Goal: Information Seeking & Learning: Learn about a topic

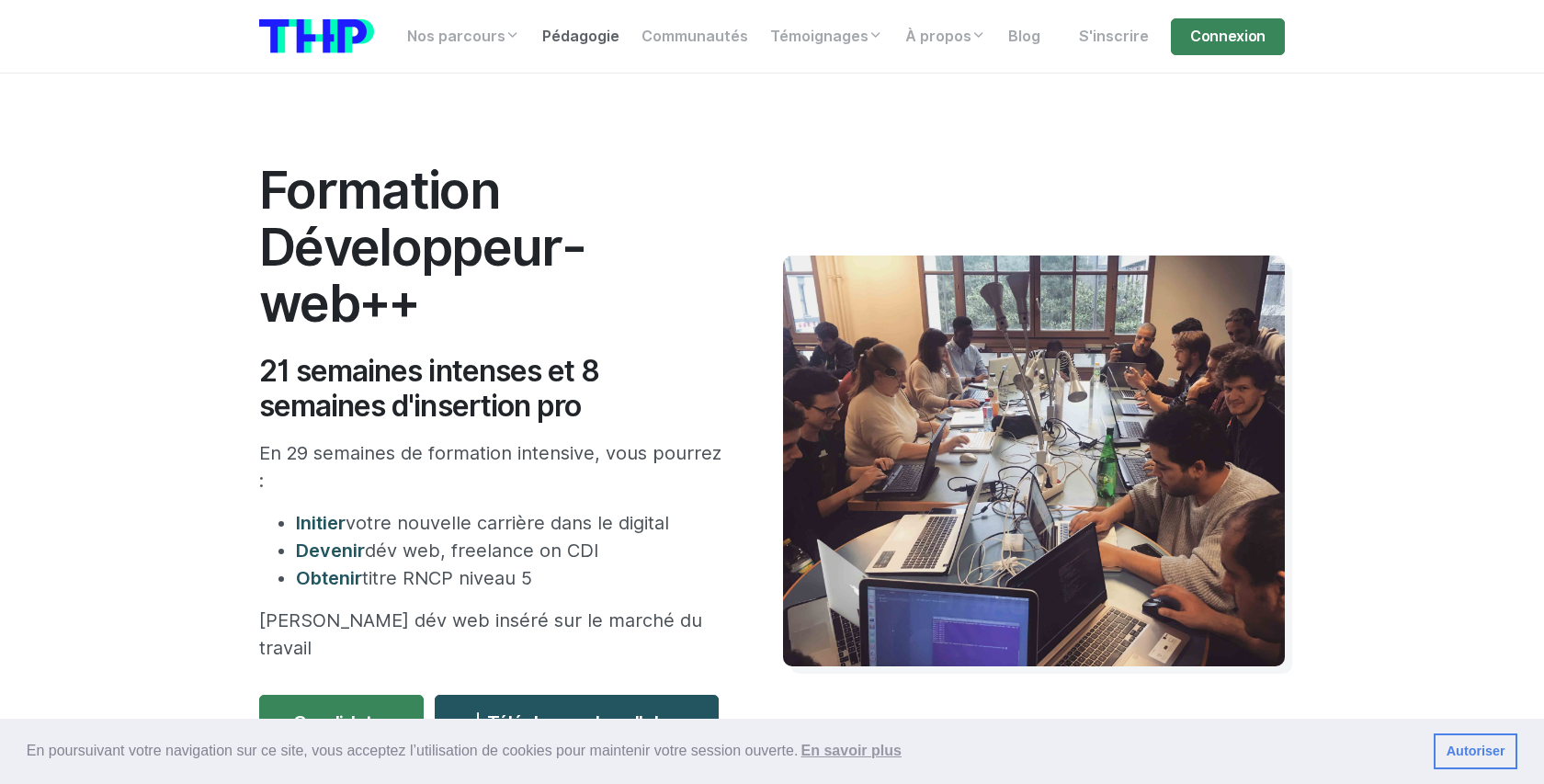
click at [570, 40] on link "Pédagogie" at bounding box center [581, 37] width 99 height 37
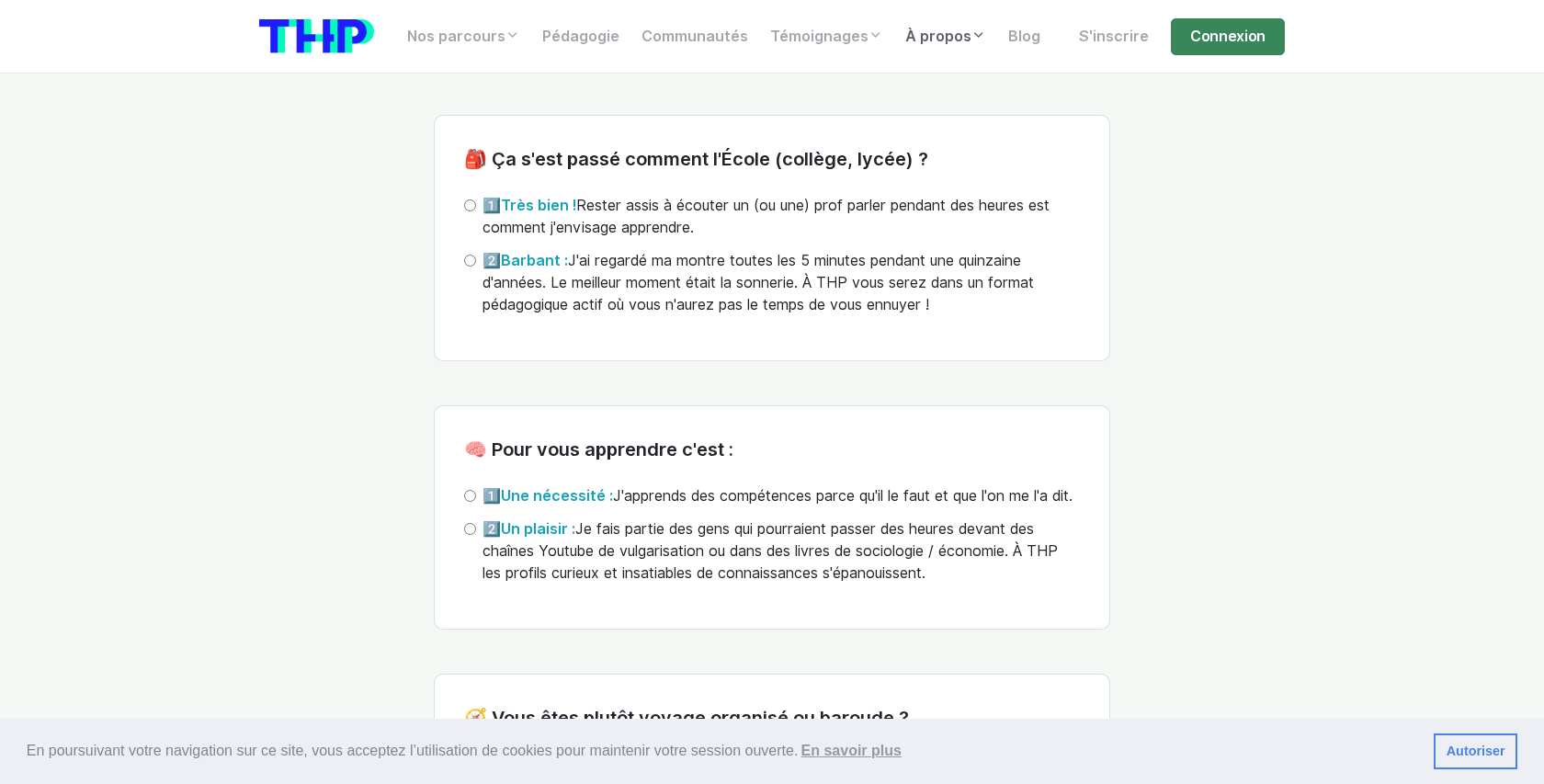
scroll to position [4182, 0]
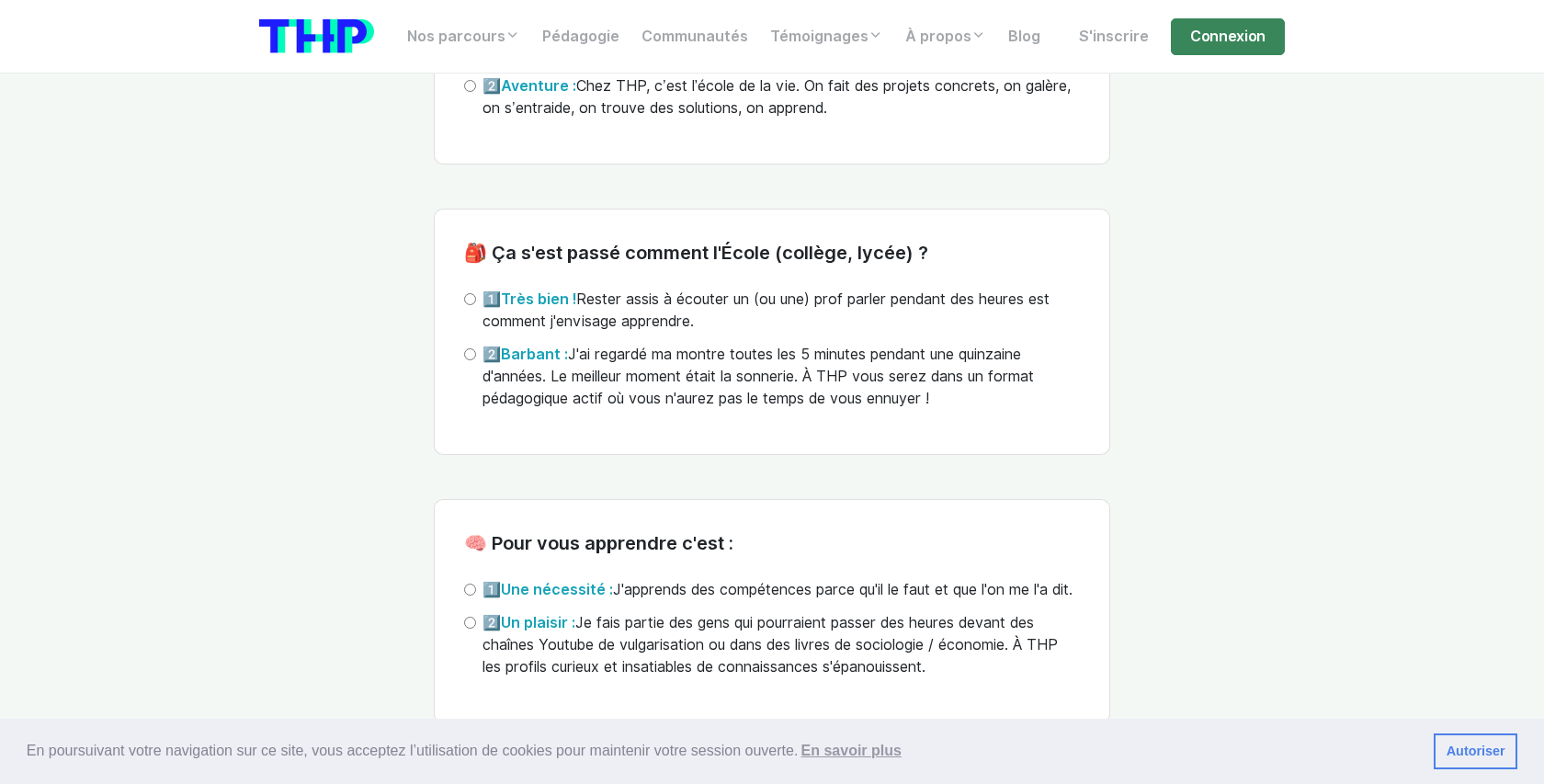
click at [632, 601] on label "1️⃣ Une nécessité : J'apprends des compétences parce qu'il le faut et que l'on …" at bounding box center [777, 589] width 590 height 22
click at [476, 595] on input "1️⃣ Une nécessité : J'apprends des compétences parce qu'il le faut et que l'on …" at bounding box center [470, 589] width 12 height 12
radio input "true"
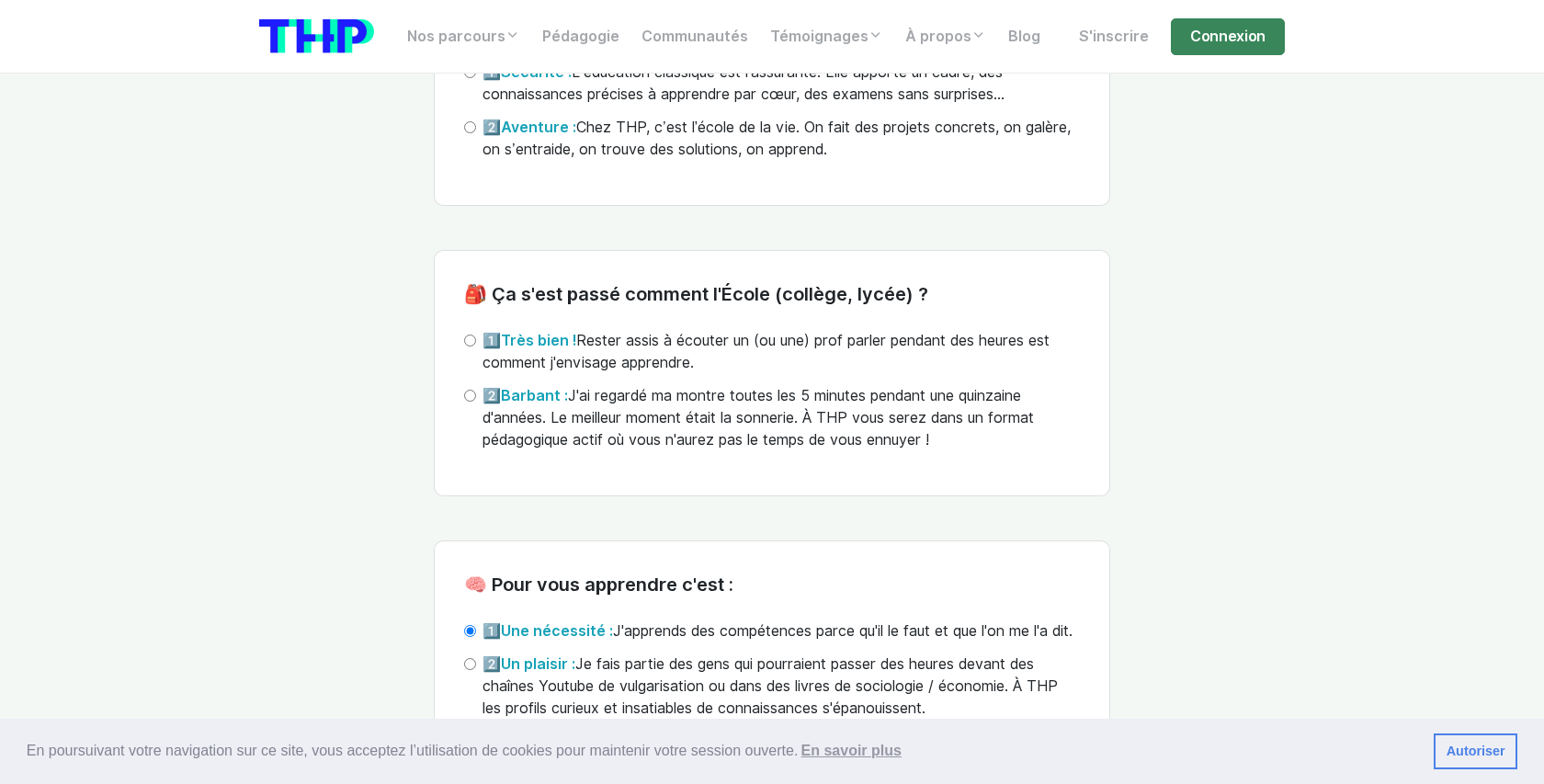
scroll to position [4072, 0]
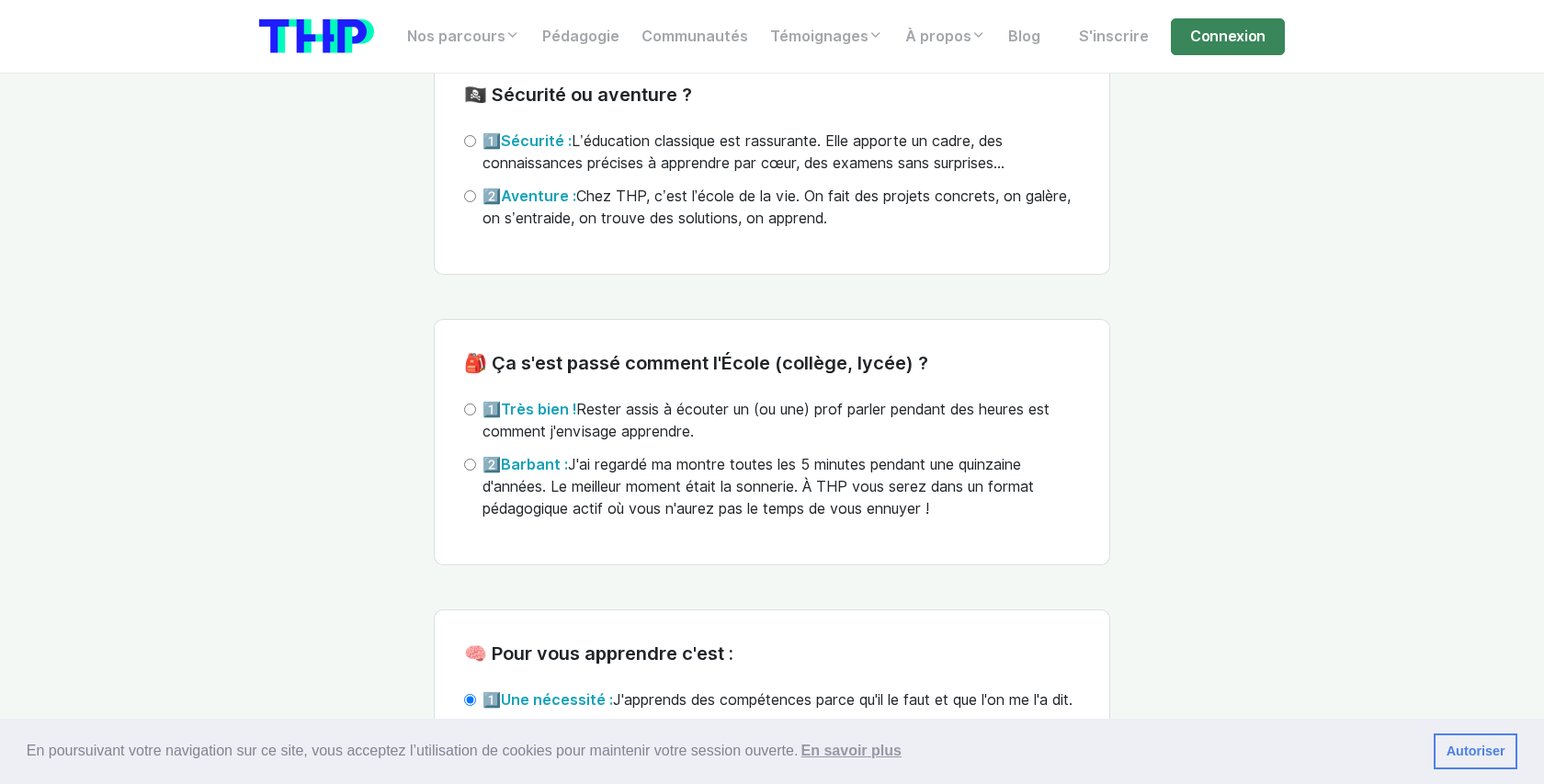
click at [624, 421] on label "1️⃣ Très bien ! Rester assis à écouter un (ou une) prof parler pendant des heur…" at bounding box center [781, 420] width 597 height 44
click at [476, 415] on input "1️⃣ Très bien ! Rester assis à écouter un (ou une) prof parler pendant des heur…" at bounding box center [470, 409] width 12 height 12
radio input "true"
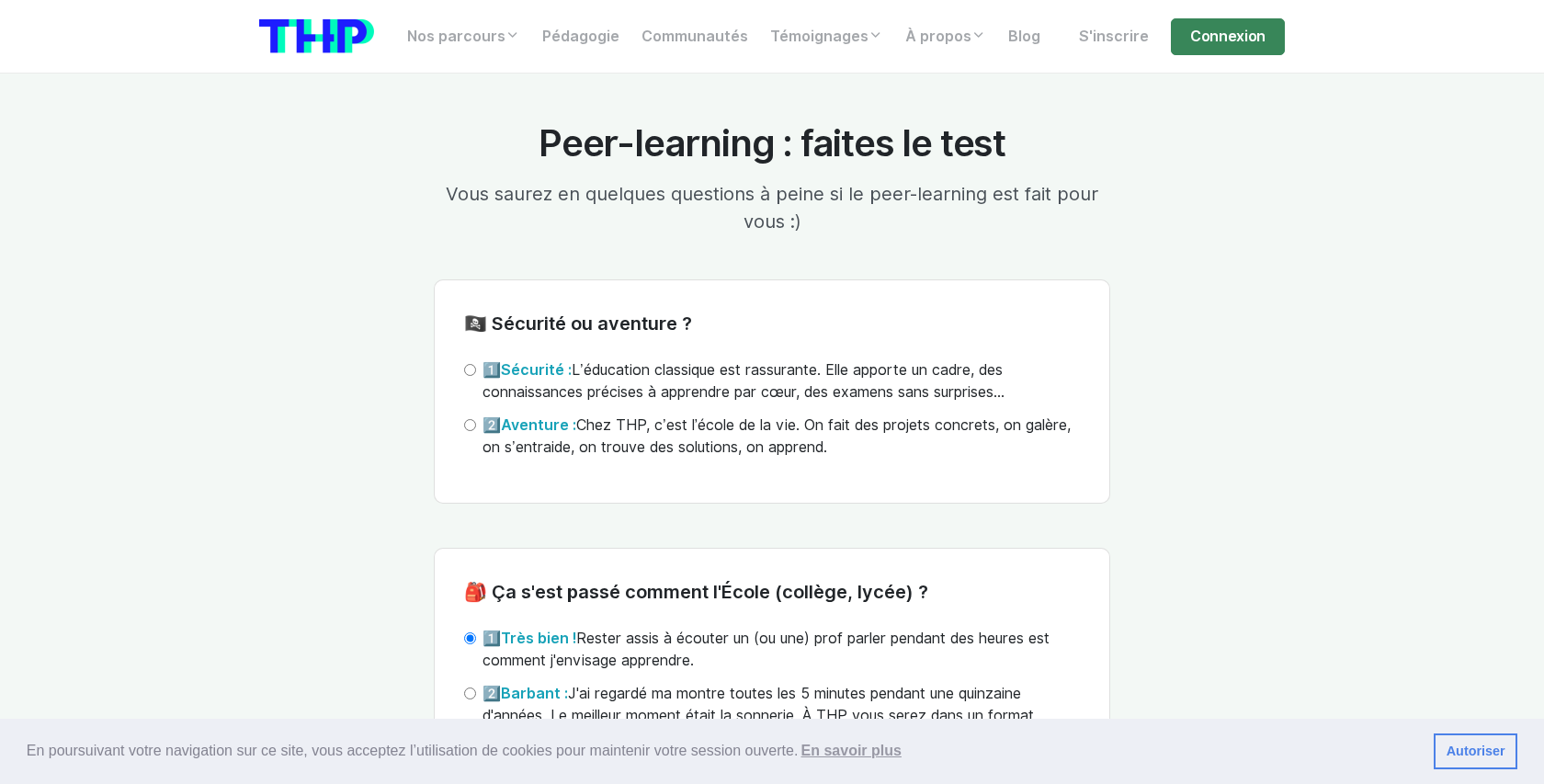
scroll to position [3891, 0]
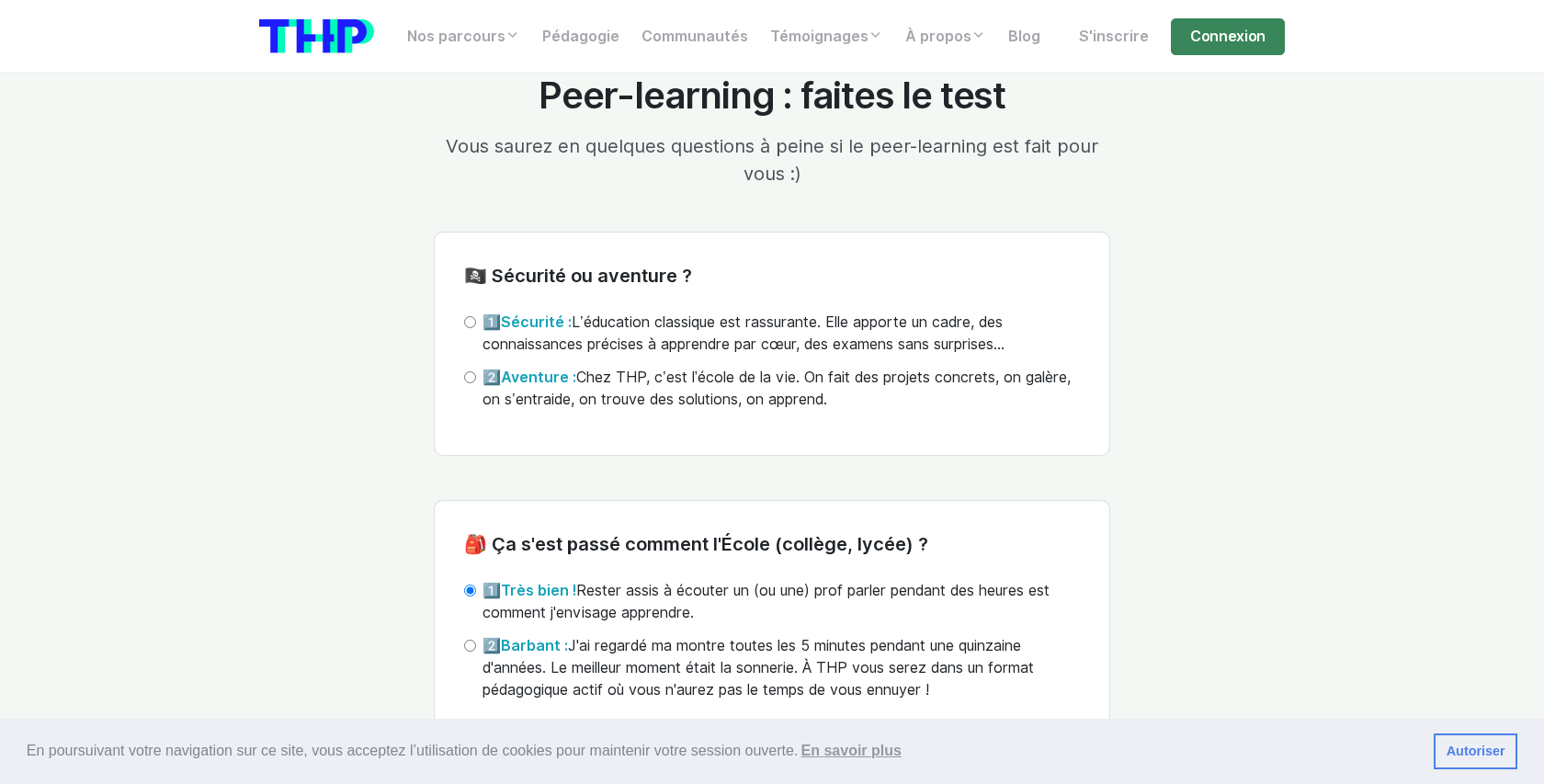
click at [588, 658] on label "2️⃣ Barbant : J'ai regardé ma montre toutes les 5 minutes pendant une quinzaine…" at bounding box center [781, 667] width 597 height 66
click at [476, 652] on input "2️⃣ Barbant : J'ai regardé ma montre toutes les 5 minutes pendant une quinzaine…" at bounding box center [470, 646] width 12 height 12
radio input "true"
click at [507, 586] on span "Très bien !" at bounding box center [538, 590] width 75 height 18
click at [476, 586] on input "1️⃣ Très bien ! Rester assis à écouter un (ou une) prof parler pendant des heur…" at bounding box center [470, 590] width 12 height 12
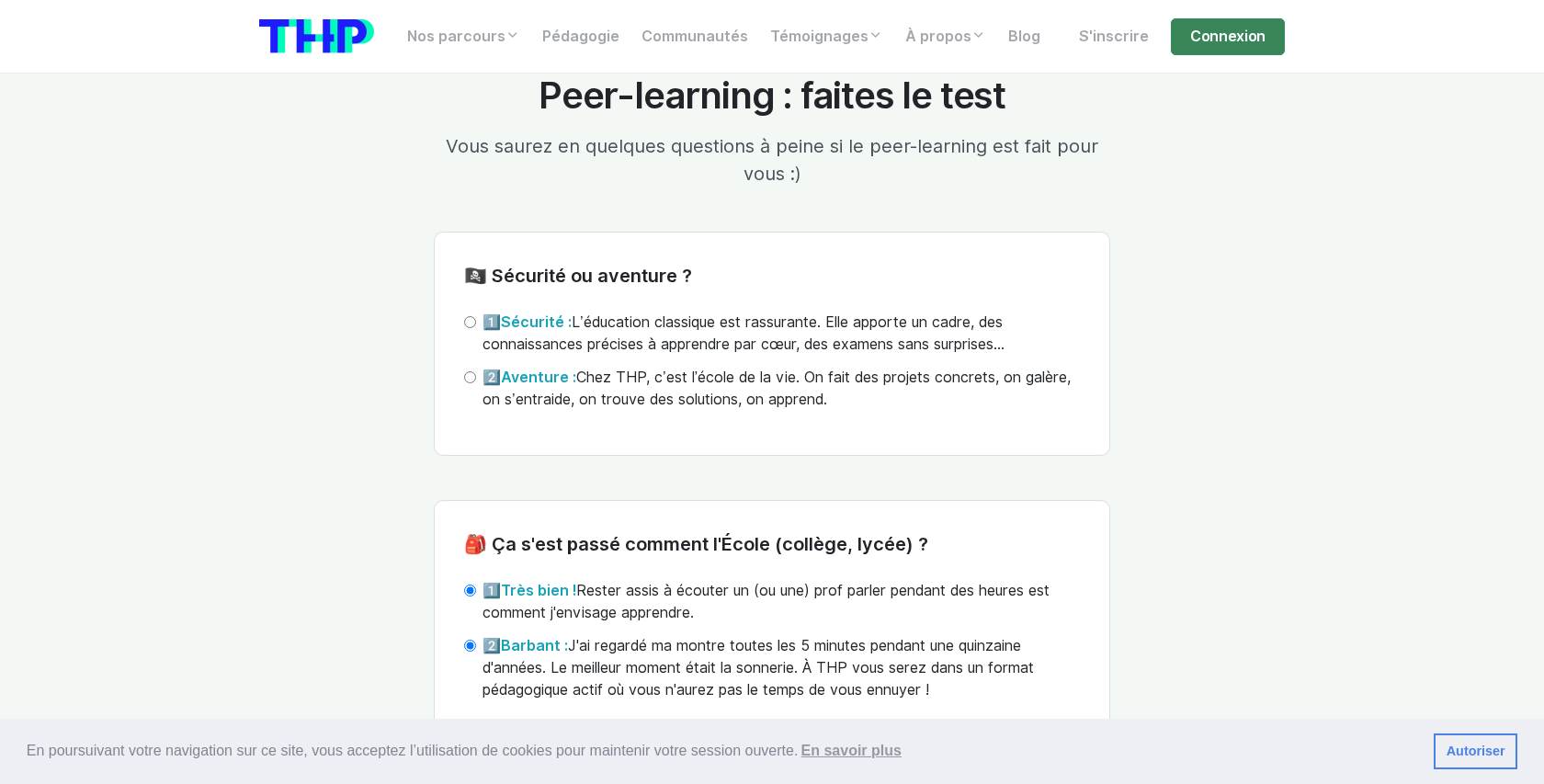
click at [475, 589] on input "1️⃣ Très bien ! Rester assis à écouter un (ou une) prof parler pendant des heur…" at bounding box center [470, 590] width 12 height 12
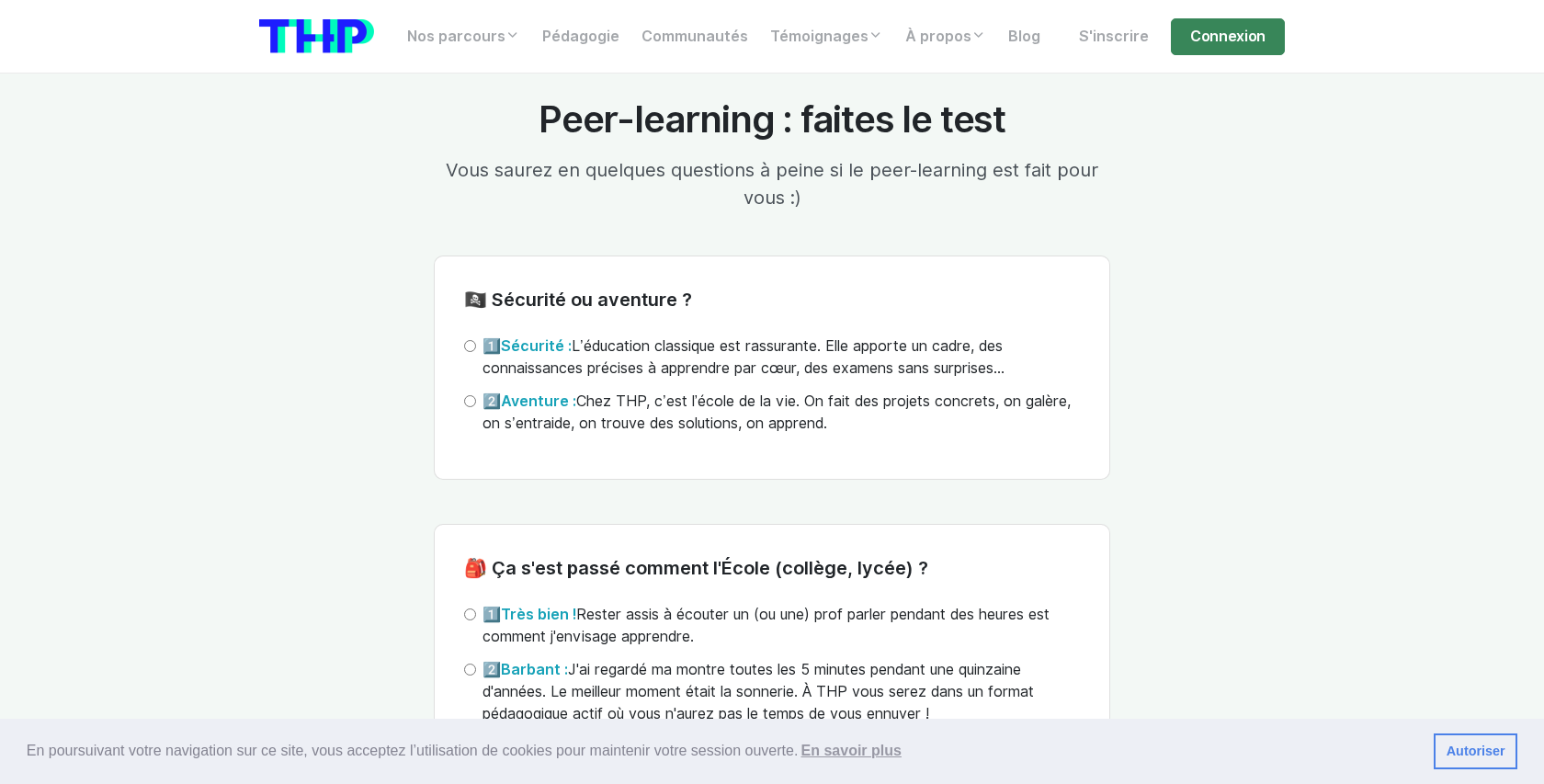
scroll to position [3895, 0]
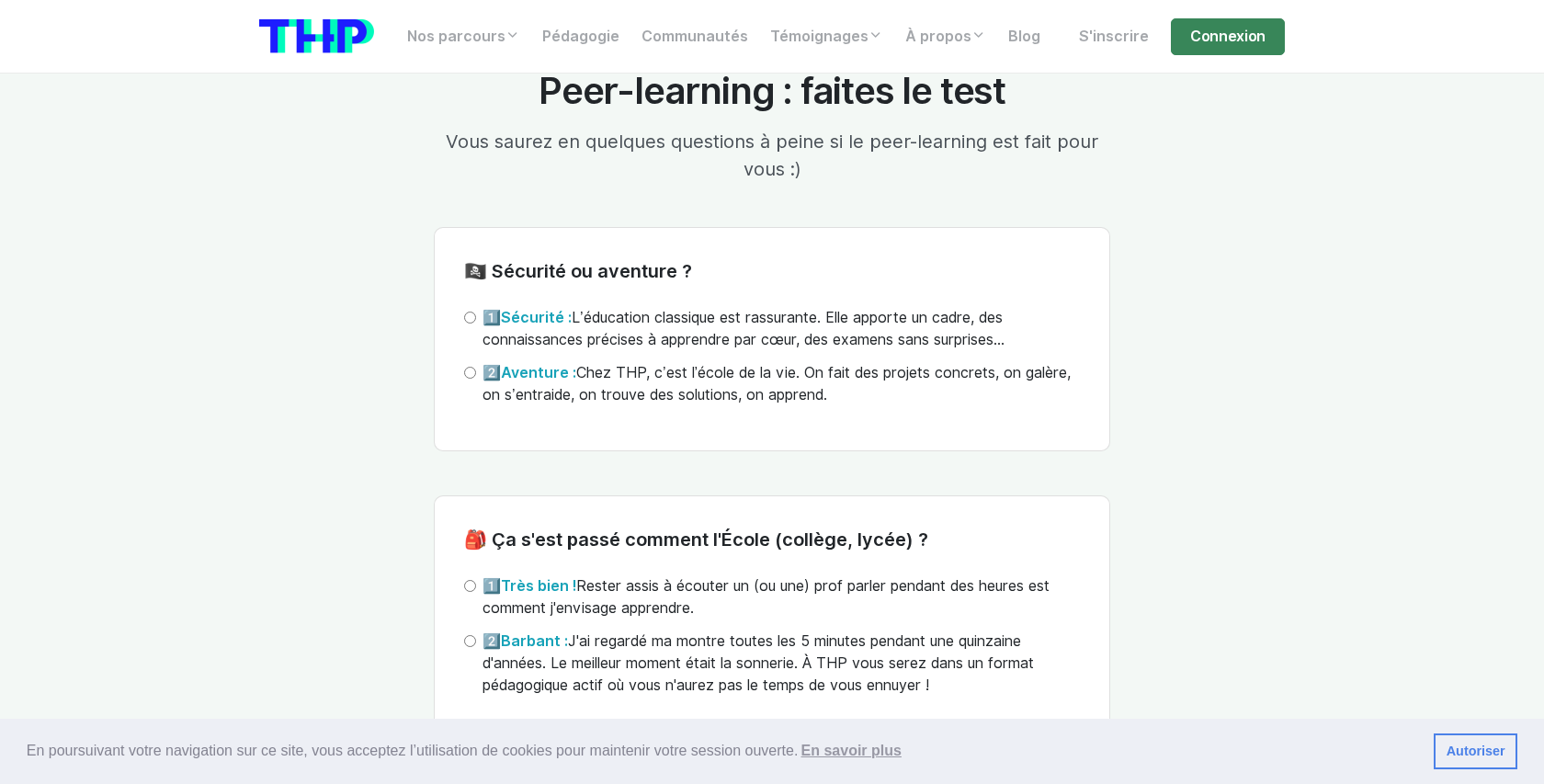
click at [645, 311] on label "1️⃣ Sécurité : L’éducation classique est rassurante. Elle apporte un cadre, des…" at bounding box center [781, 328] width 597 height 44
click at [476, 311] on input "1️⃣ Sécurité : L’éducation classique est rassurante. Elle apporte un cadre, des…" at bounding box center [470, 317] width 12 height 12
radio input "true"
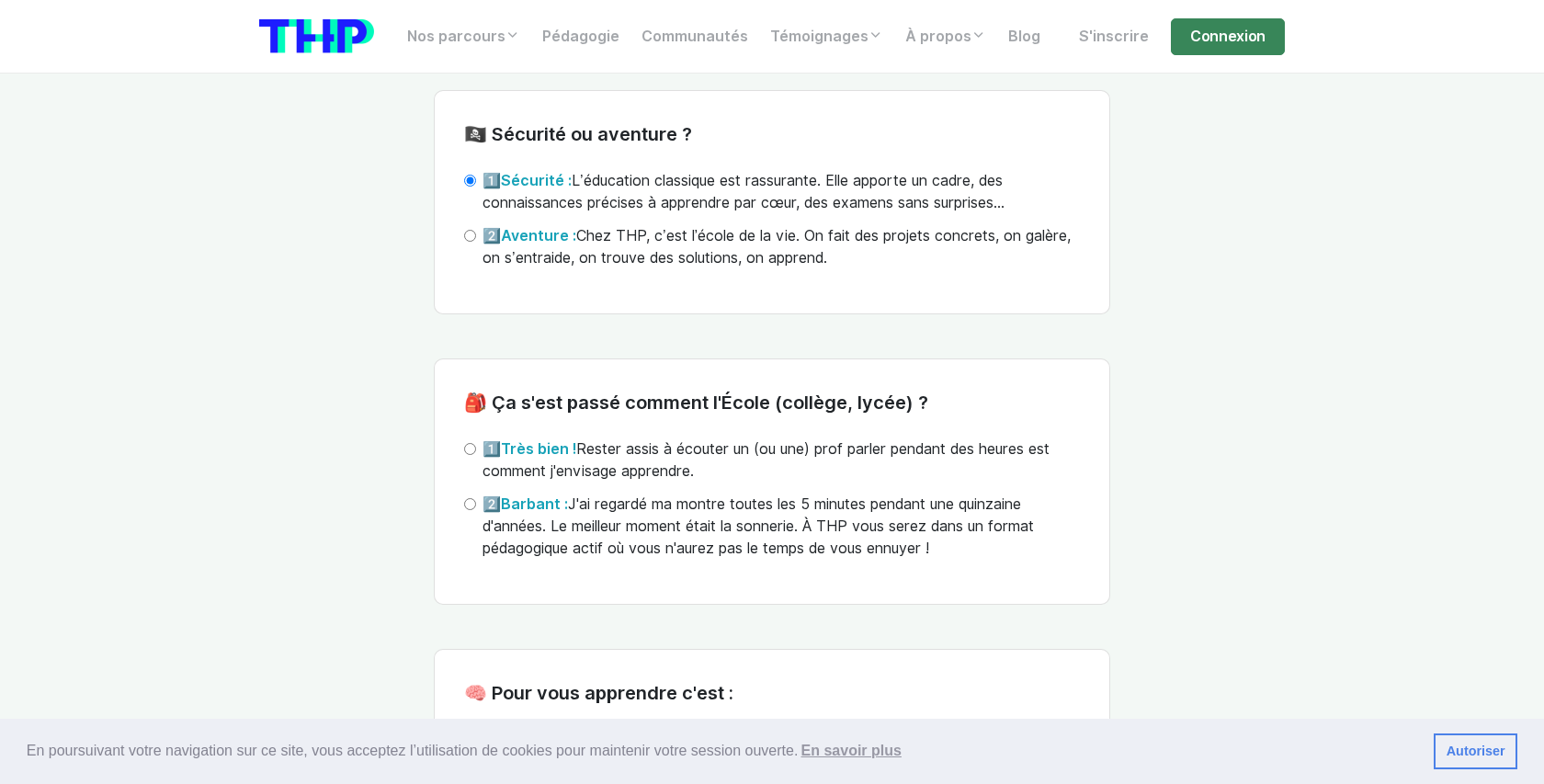
click at [622, 514] on label "2️⃣ Barbant : J'ai regardé ma montre toutes les 5 minutes pendant une quinzaine…" at bounding box center [781, 526] width 597 height 66
click at [476, 510] on input "2️⃣ Barbant : J'ai regardé ma montre toutes les 5 minutes pendant une quinzaine…" at bounding box center [470, 504] width 12 height 12
radio input "true"
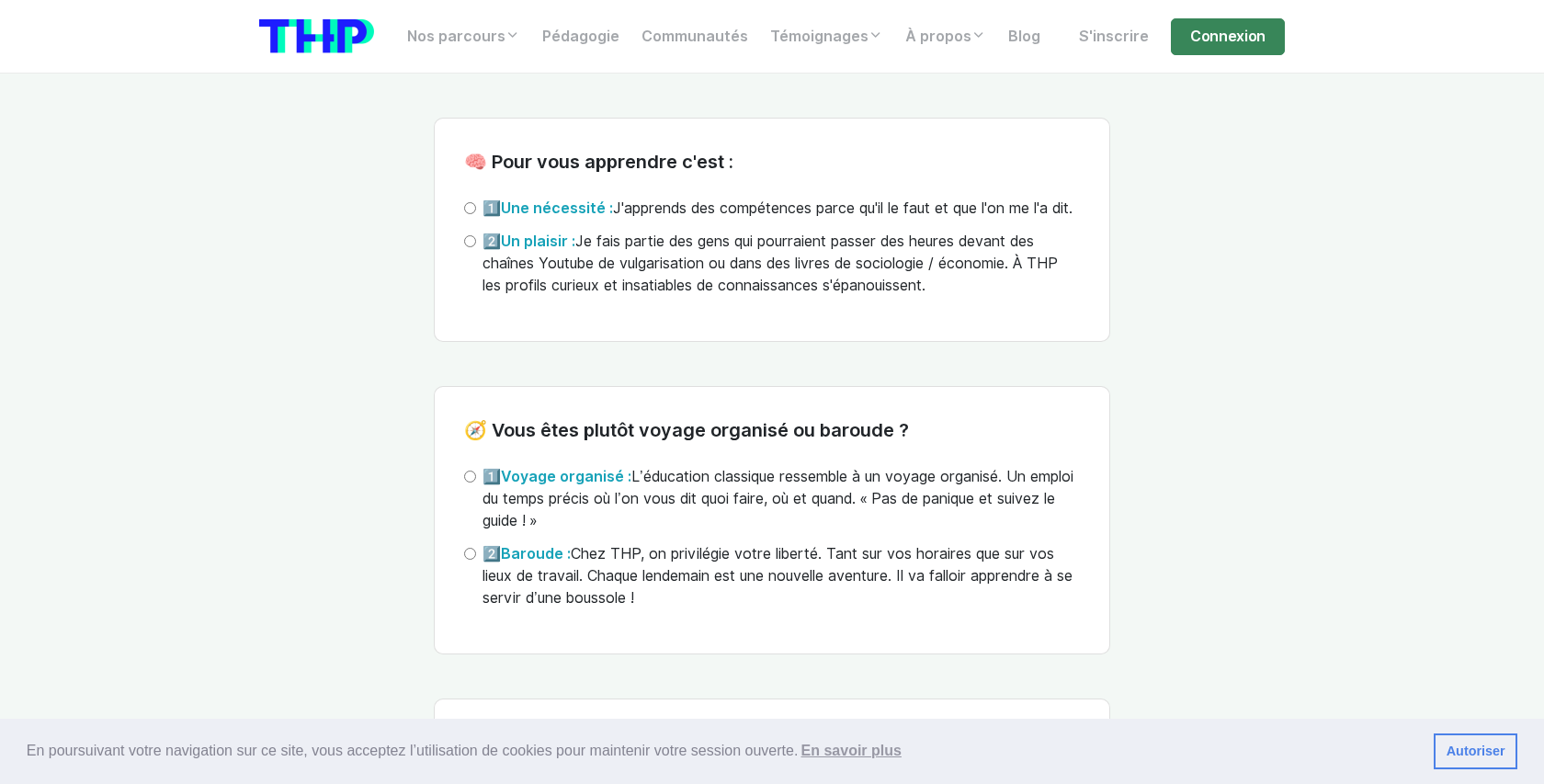
scroll to position [4565, 0]
click at [682, 207] on label "1️⃣ Une nécessité : J'apprends des compétences parce qu'il le faut et que l'on …" at bounding box center [777, 208] width 590 height 22
click at [476, 207] on input "1️⃣ Une nécessité : J'apprends des compétences parce qu'il le faut et que l'on …" at bounding box center [470, 208] width 12 height 12
radio input "true"
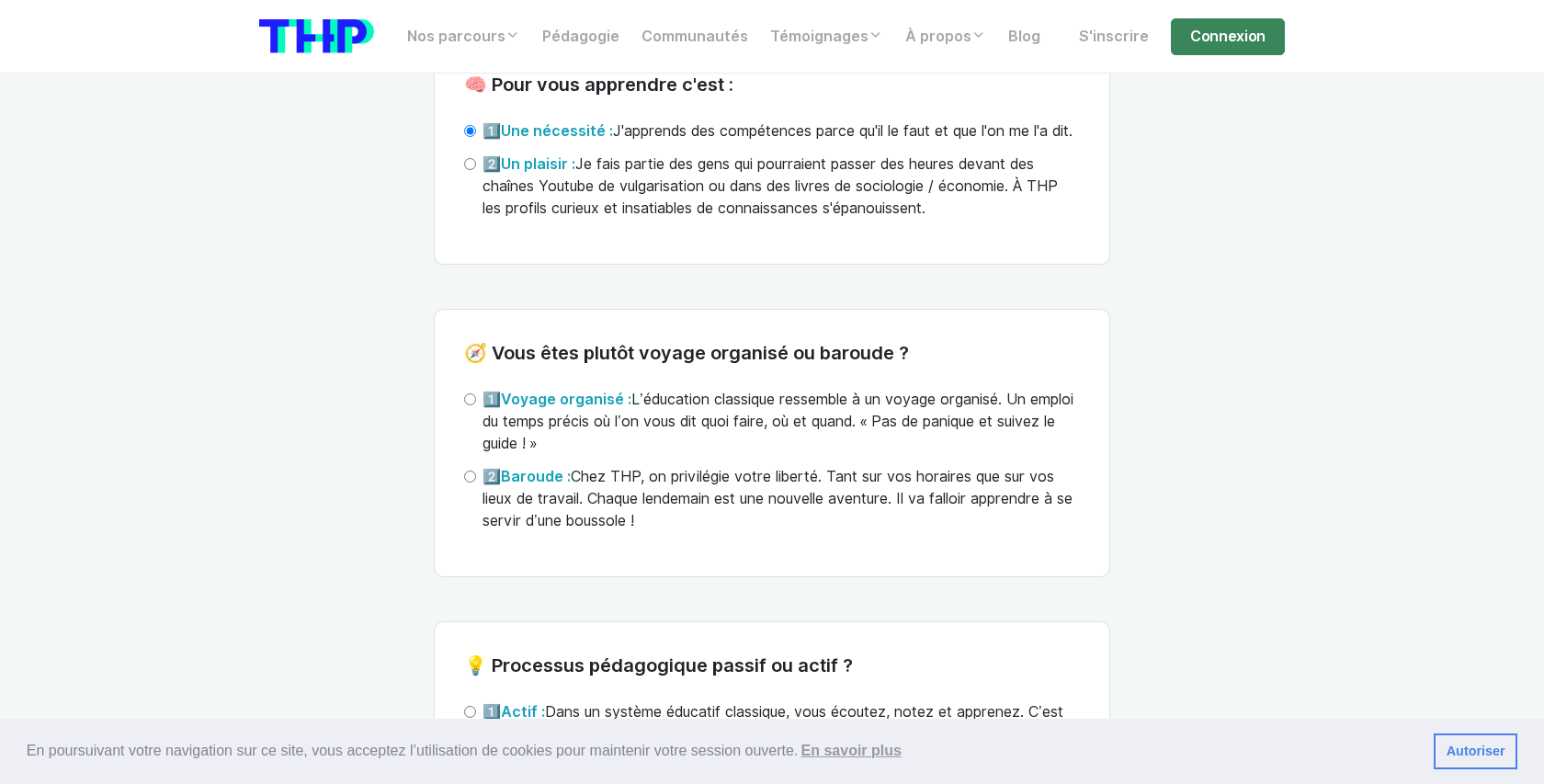
scroll to position [4738, 0]
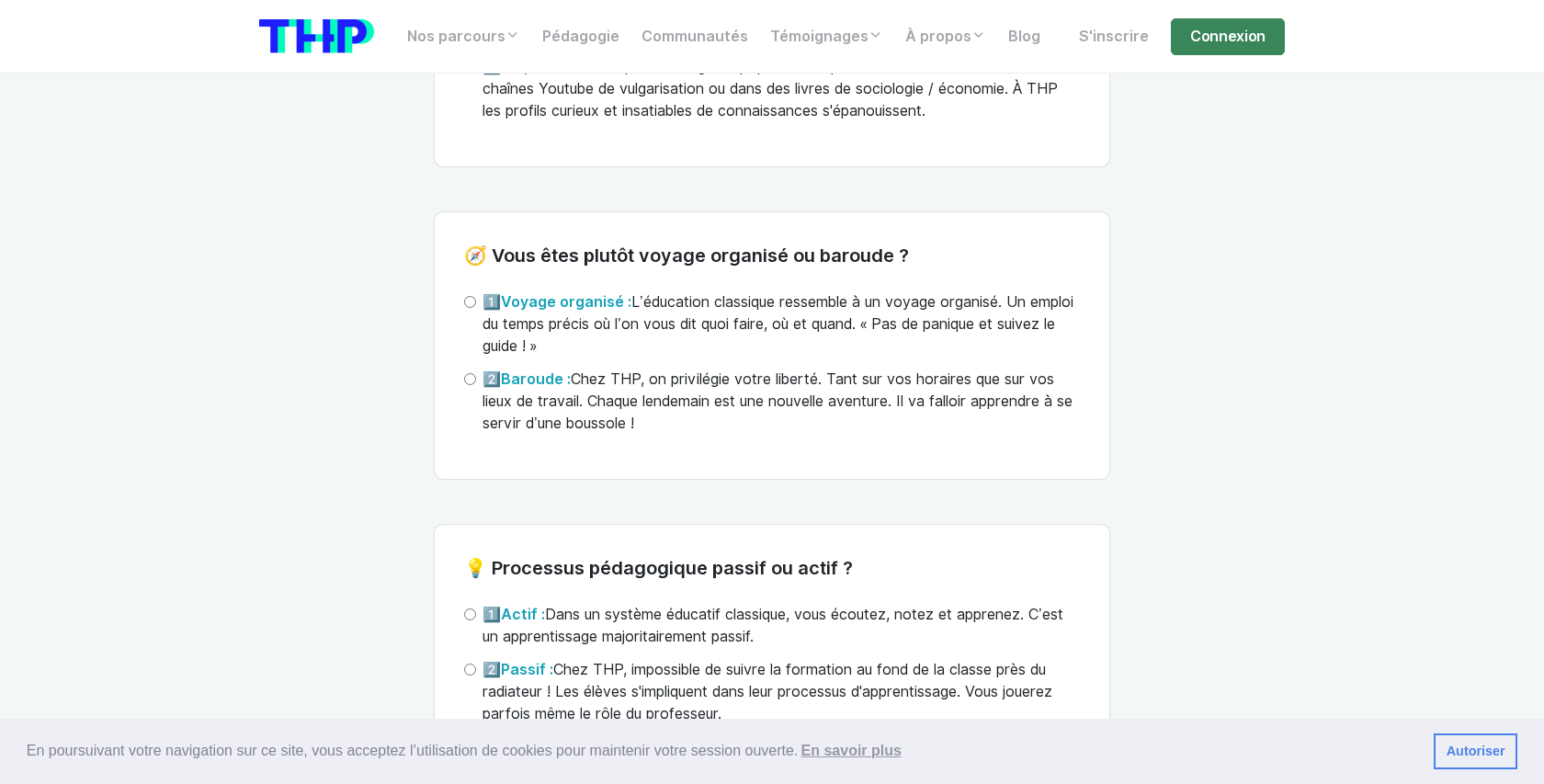
click at [726, 338] on label "1️⃣ Voyage organisé : L’éducation classique ressemble à un voyage organisé. Un …" at bounding box center [781, 324] width 597 height 66
click at [476, 307] on input "1️⃣ Voyage organisé : L’éducation classique ressemble à un voyage organisé. Un …" at bounding box center [470, 302] width 12 height 12
radio input "true"
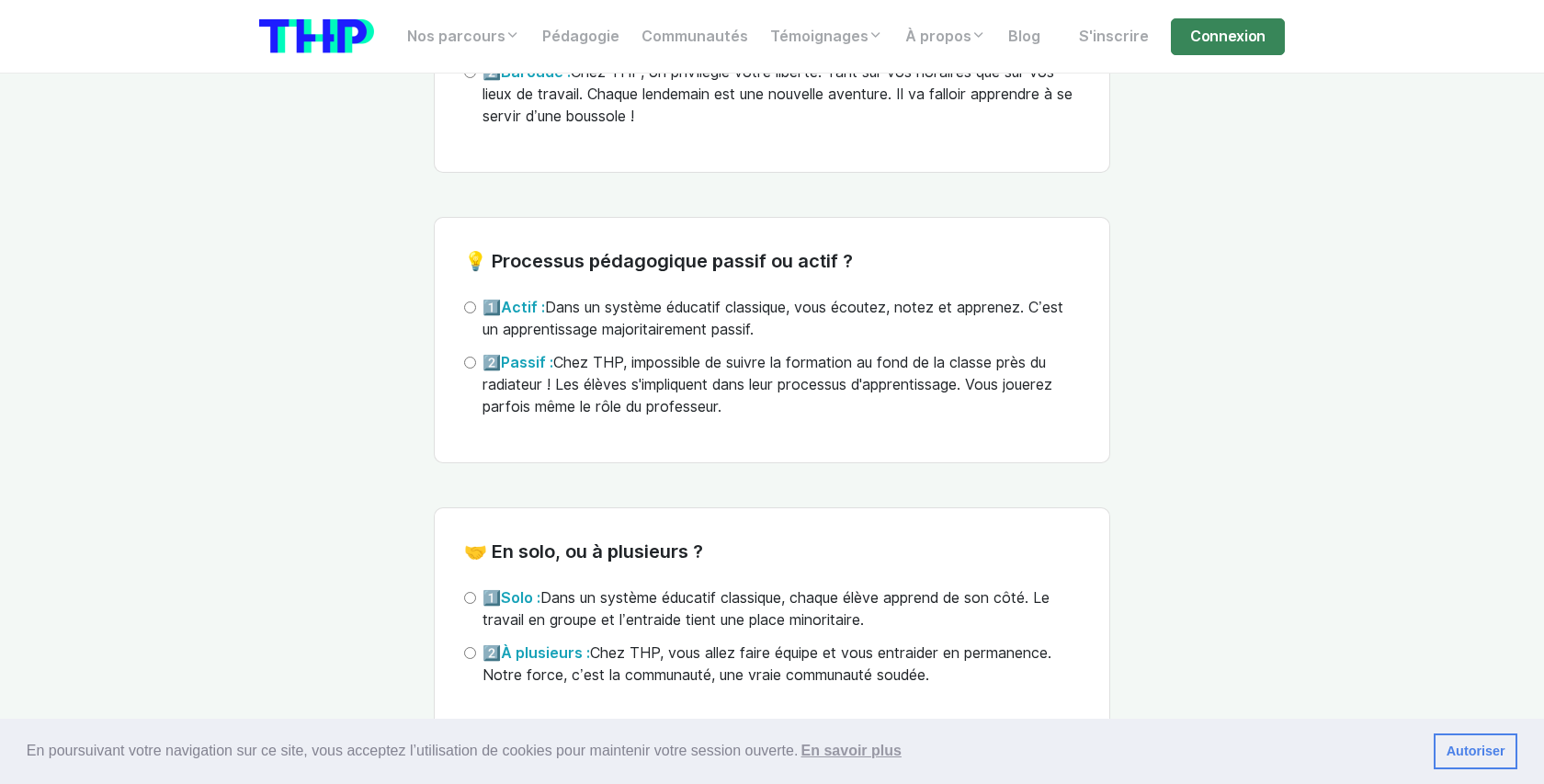
scroll to position [5046, 0]
click at [726, 338] on label "1️⃣ Actif : Dans un système éducatif classique, vous écoutez, notez et apprenez…" at bounding box center [781, 317] width 597 height 44
click at [476, 312] on input "1️⃣ Actif : Dans un système éducatif classique, vous écoutez, notez et apprenez…" at bounding box center [470, 306] width 12 height 12
radio input "true"
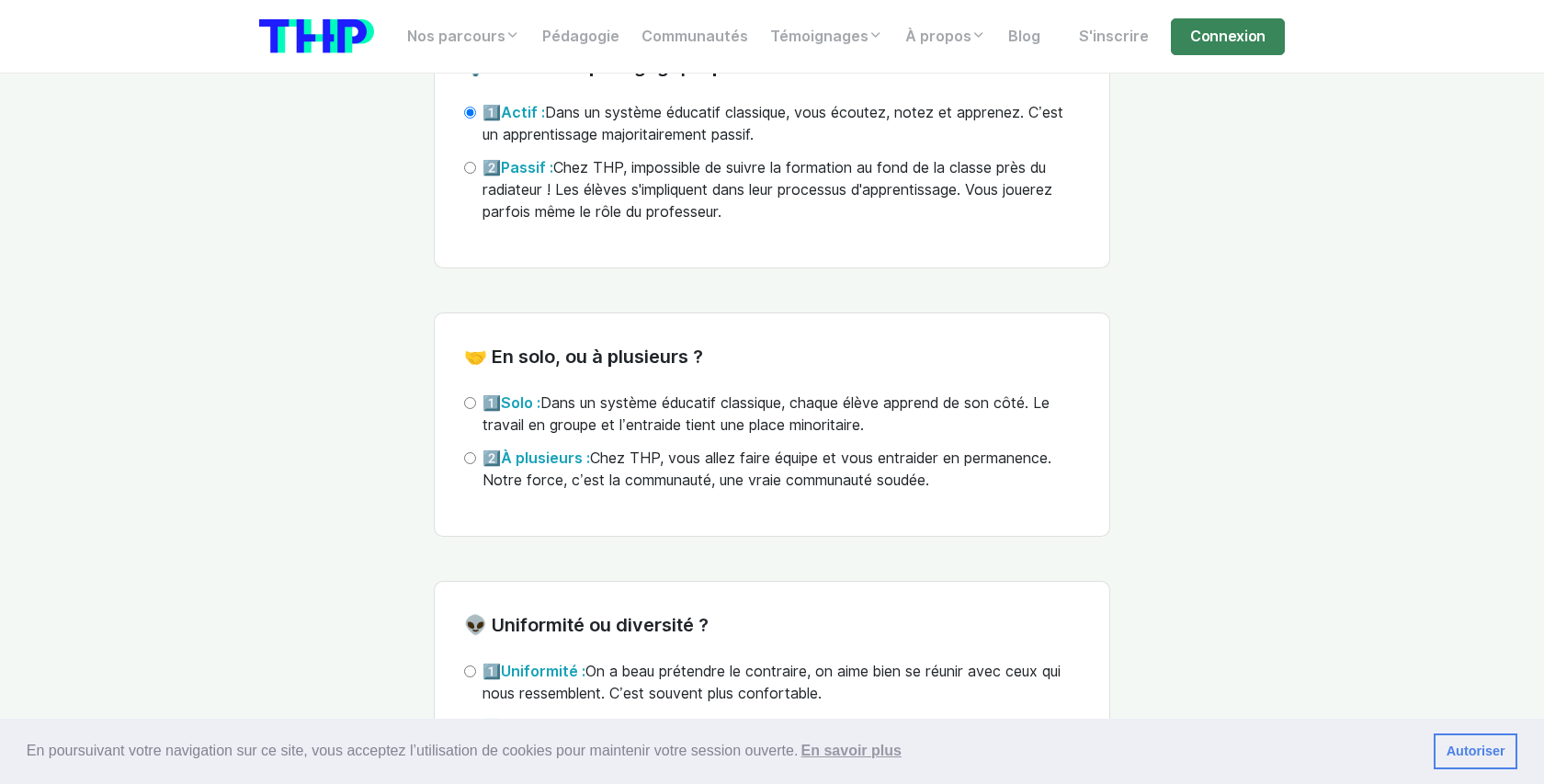
scroll to position [5357, 0]
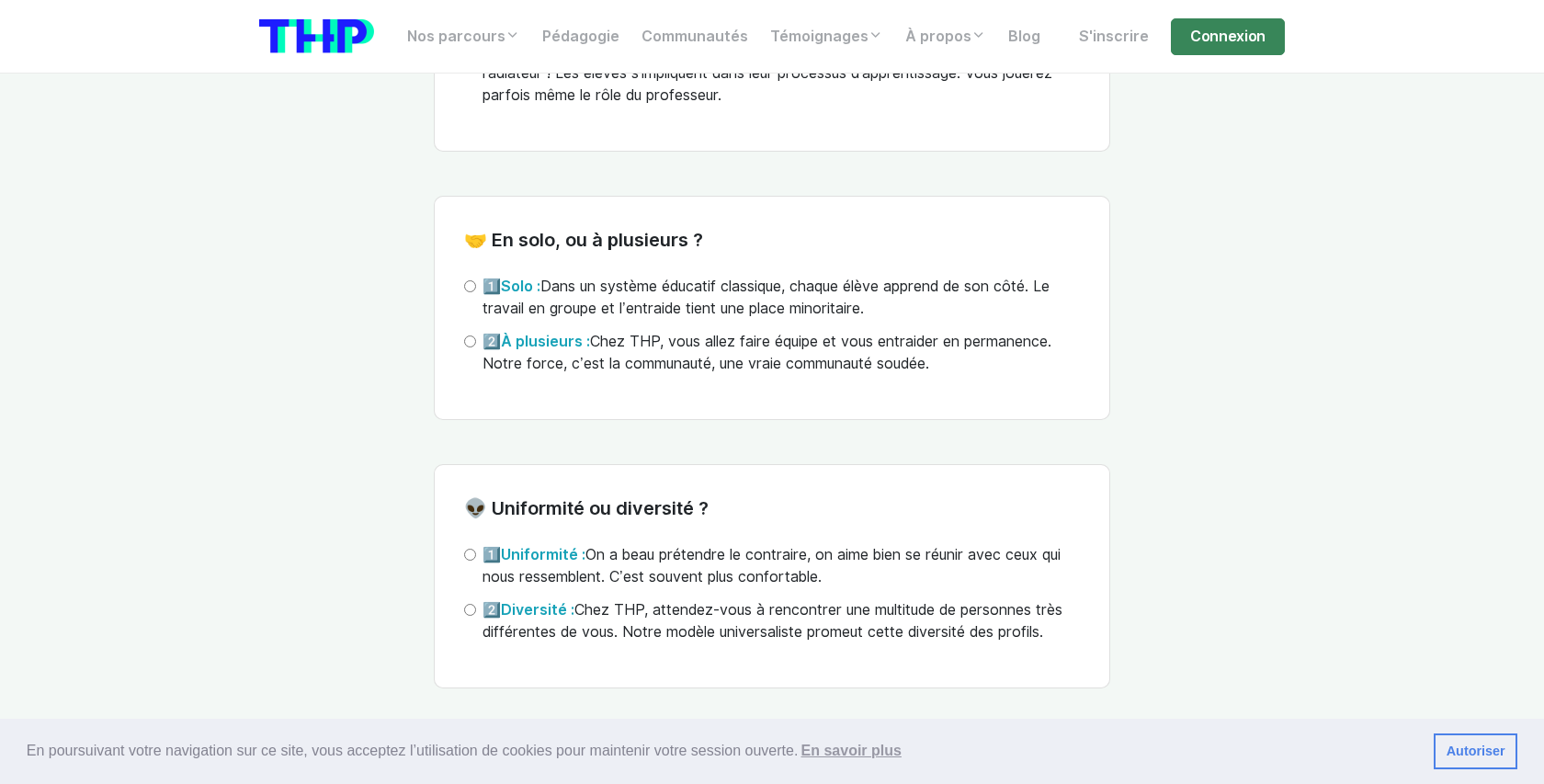
click at [712, 375] on label "2️⃣ À plusieurs : Chez THP, vous allez faire équipe et vous entraider en perman…" at bounding box center [781, 353] width 597 height 44
click at [476, 347] on input "2️⃣ À plusieurs : Chez THP, vous allez faire équipe et vous entraider en perman…" at bounding box center [470, 341] width 12 height 12
radio input "true"
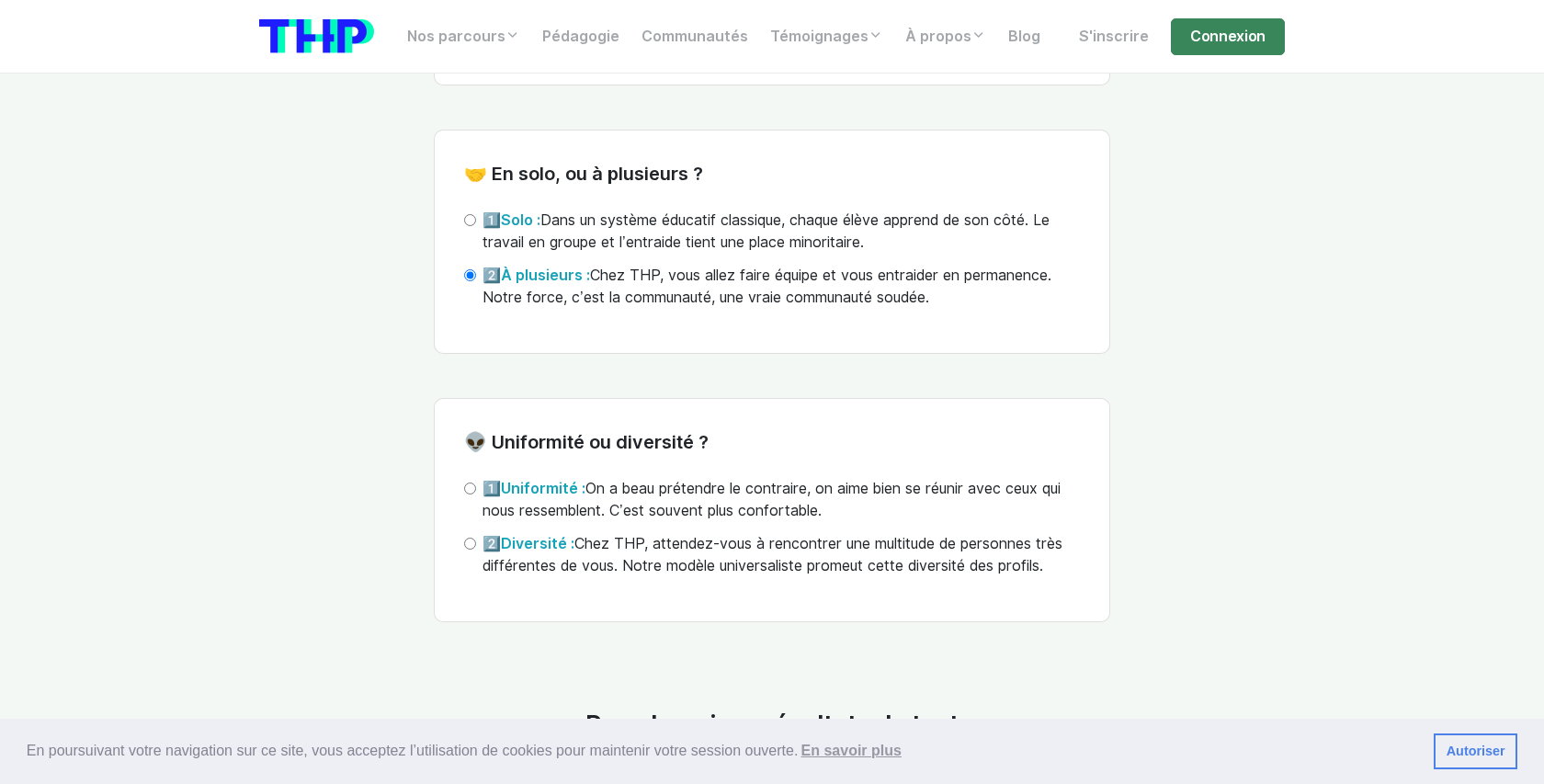
scroll to position [5544, 0]
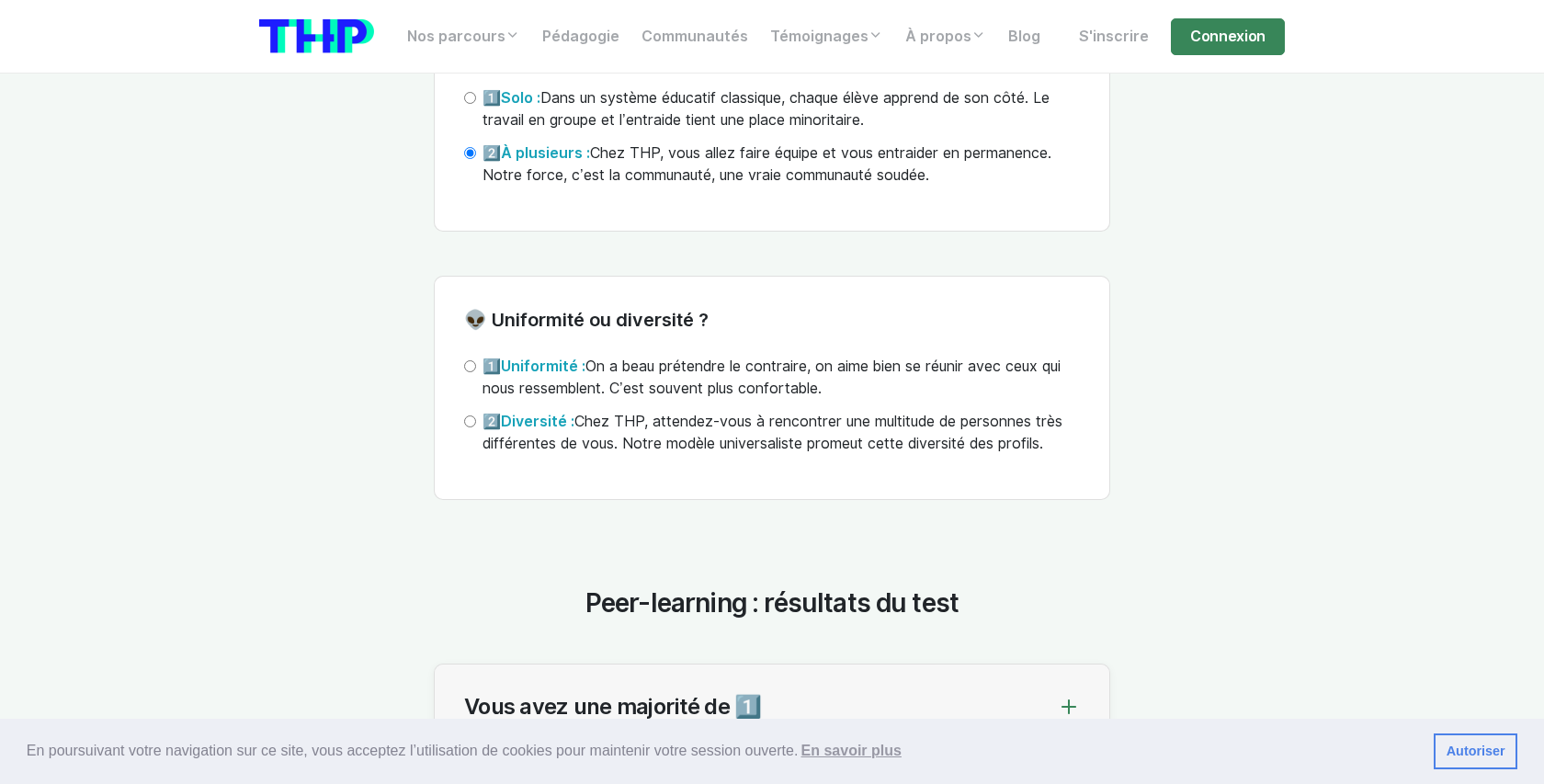
click at [708, 455] on label "2️⃣ Diversité : Chez THP, attendez-vous à rencontrer une multitude de personnes…" at bounding box center [781, 432] width 597 height 44
click at [476, 427] on input "2️⃣ Diversité : Chez THP, attendez-vous à rencontrer une multitude de personnes…" at bounding box center [470, 421] width 12 height 12
radio input "true"
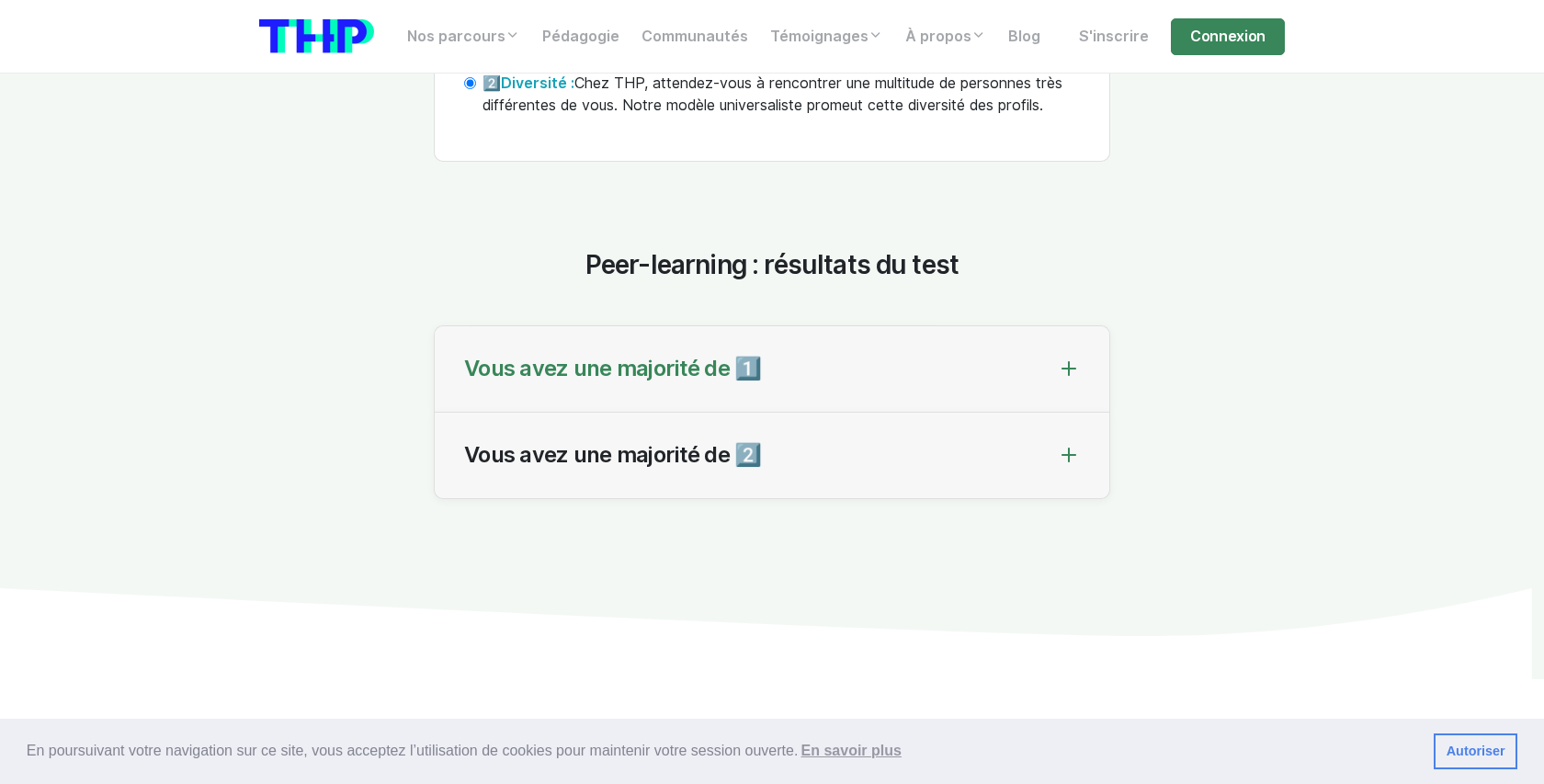
scroll to position [5914, 0]
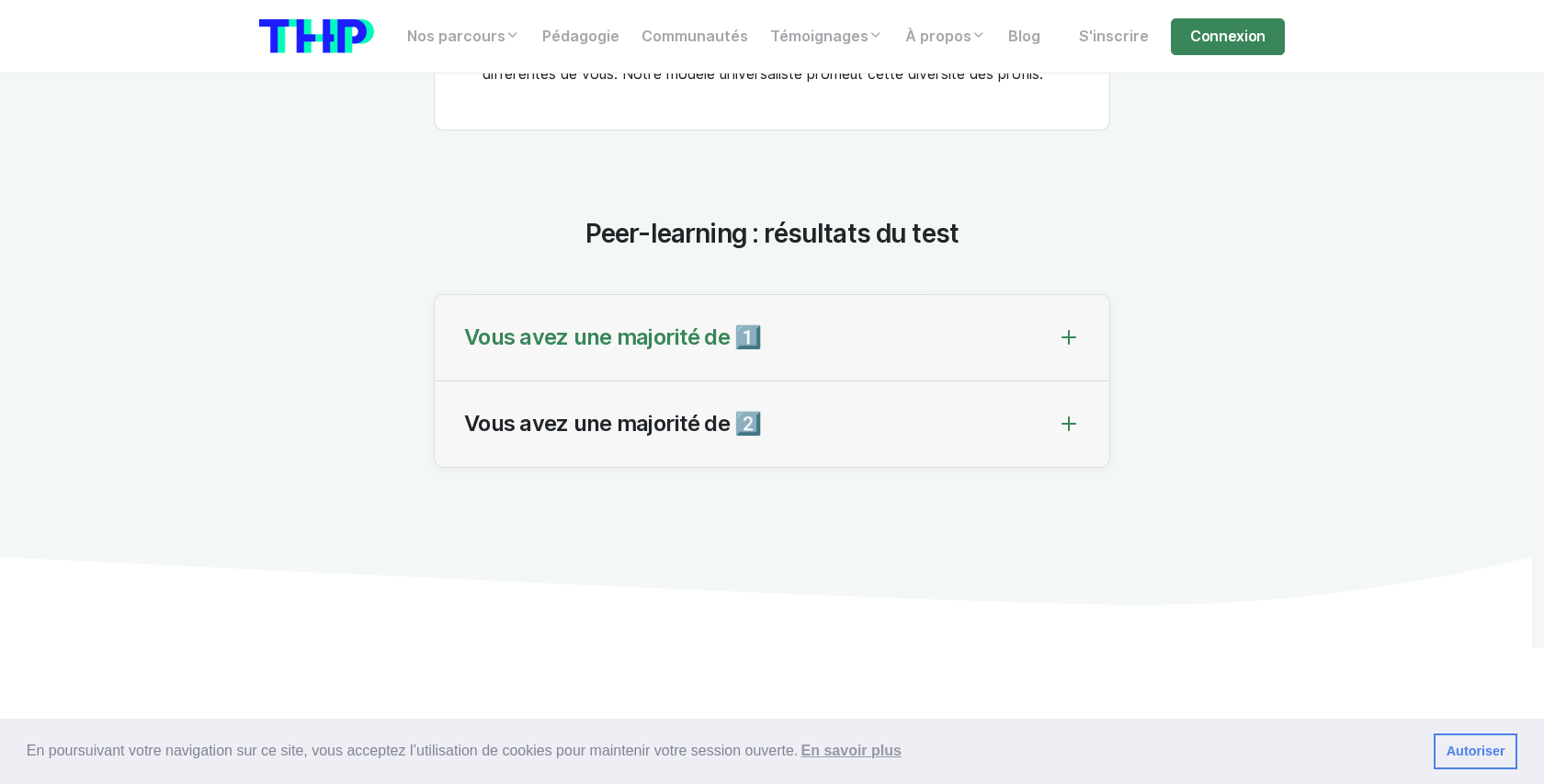
click at [856, 370] on div "Vous avez une majorité de 1️⃣" at bounding box center [772, 337] width 675 height 86
